Goal: Entertainment & Leisure: Browse casually

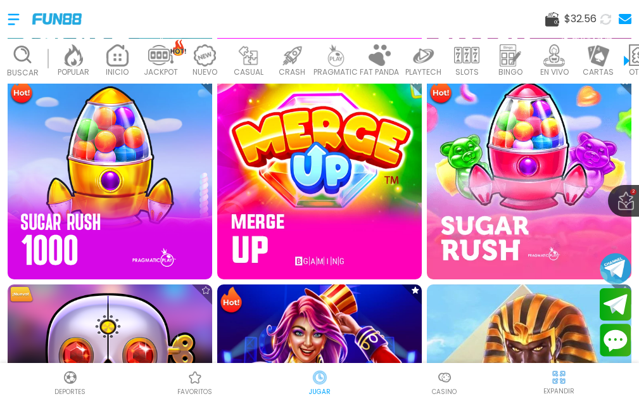
scroll to position [1203, 0]
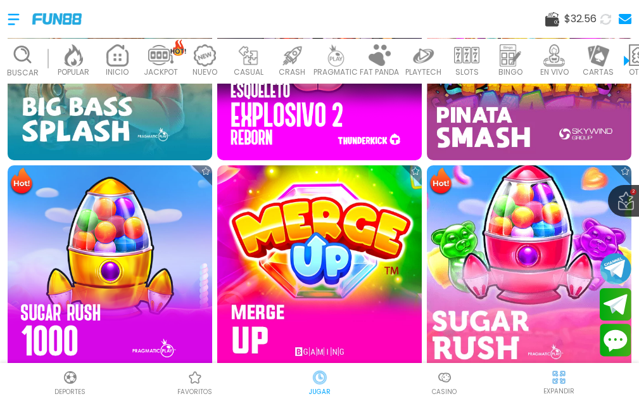
click at [498, 245] on img at bounding box center [528, 266] width 225 height 225
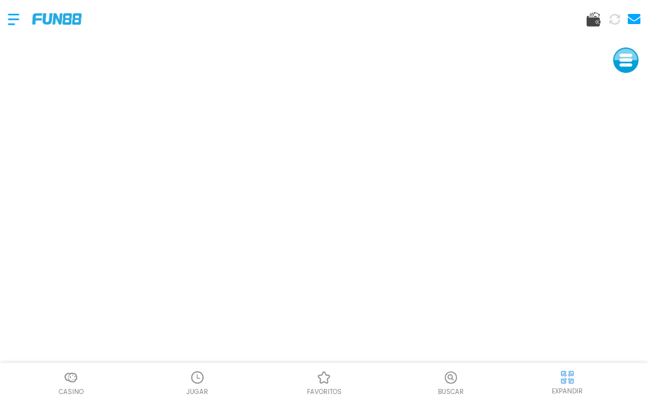
click at [568, 380] on img at bounding box center [568, 377] width 16 height 16
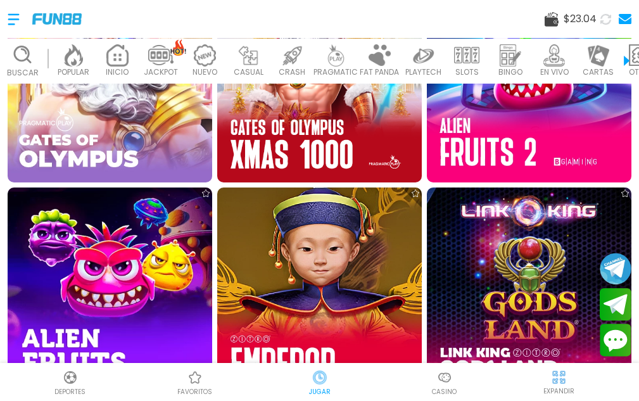
scroll to position [949, 0]
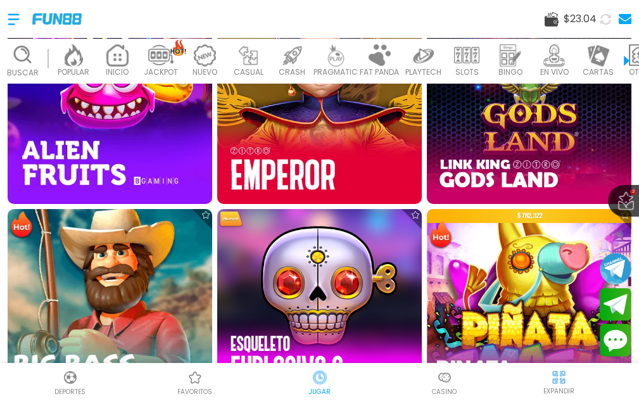
click at [136, 265] on img at bounding box center [109, 310] width 225 height 225
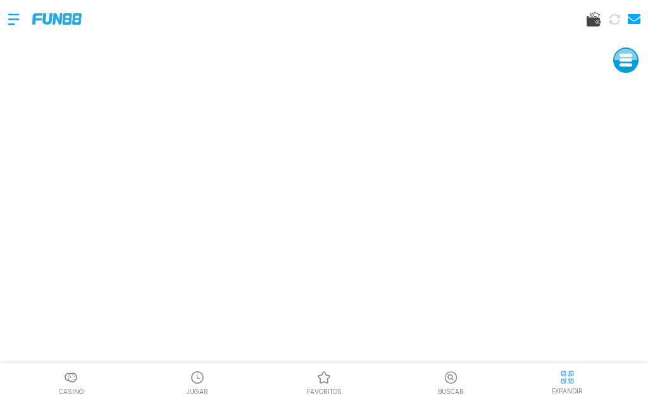
click at [581, 375] on div "EXPANDIR" at bounding box center [567, 381] width 147 height 28
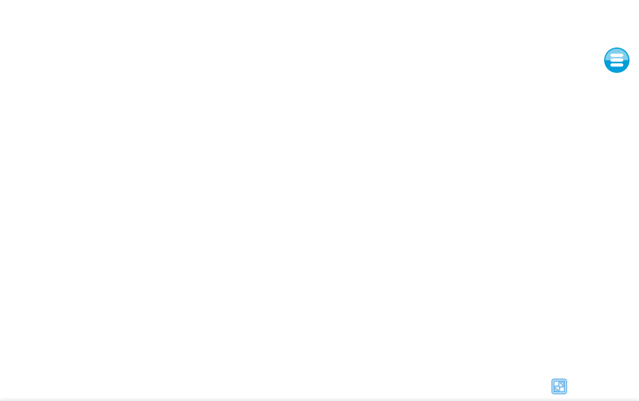
click at [558, 381] on img at bounding box center [558, 386] width 19 height 19
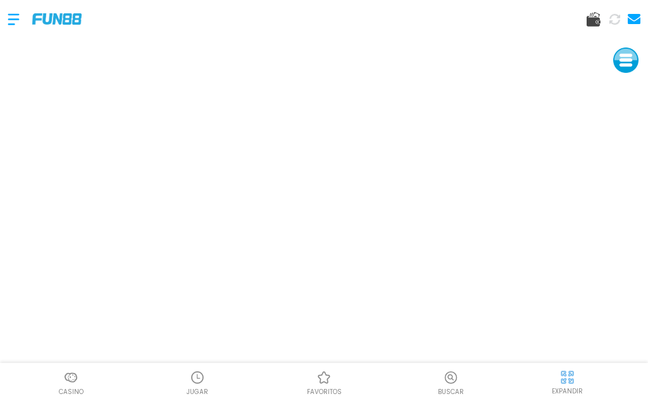
click at [203, 384] on img at bounding box center [197, 377] width 15 height 15
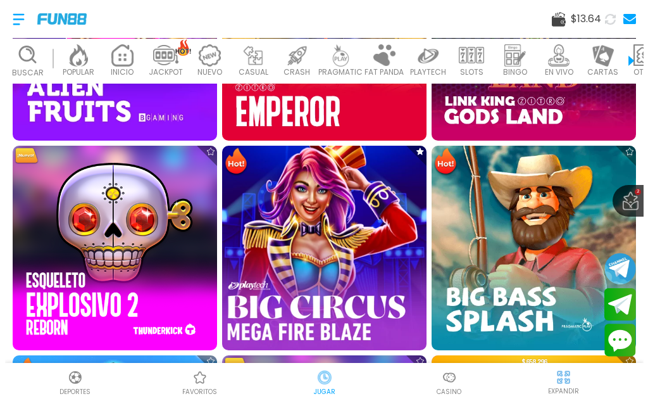
scroll to position [1139, 0]
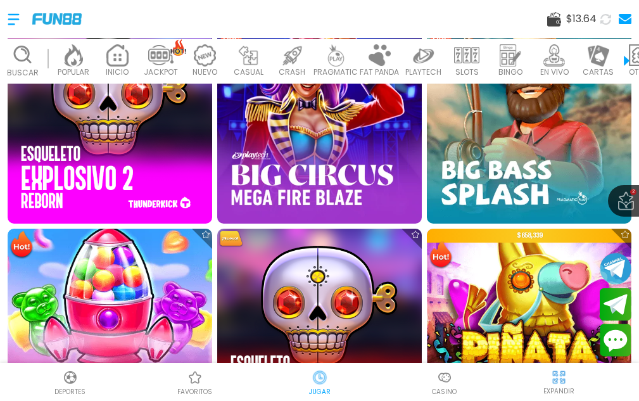
click at [74, 274] on img at bounding box center [109, 330] width 225 height 225
